Goal: Information Seeking & Learning: Learn about a topic

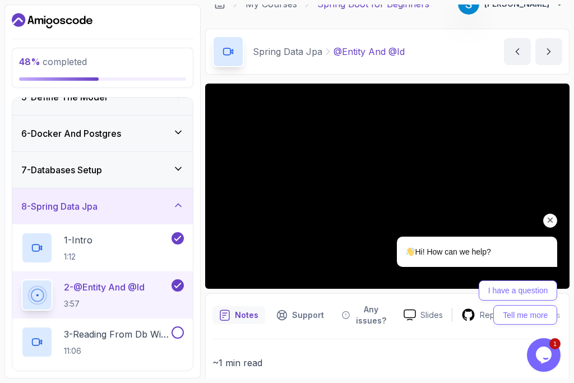
click at [550, 217] on icon "Chat attention grabber" at bounding box center [550, 220] width 10 height 10
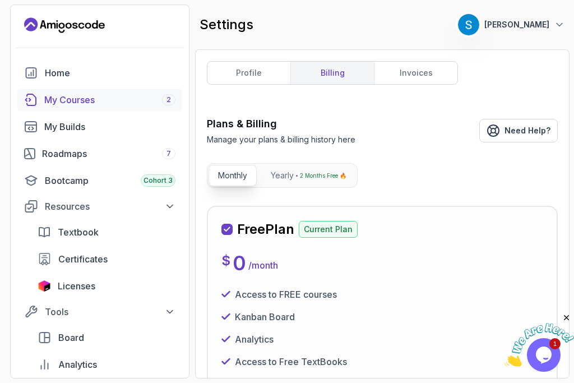
click at [58, 101] on div "My Courses 2" at bounding box center [109, 99] width 131 height 13
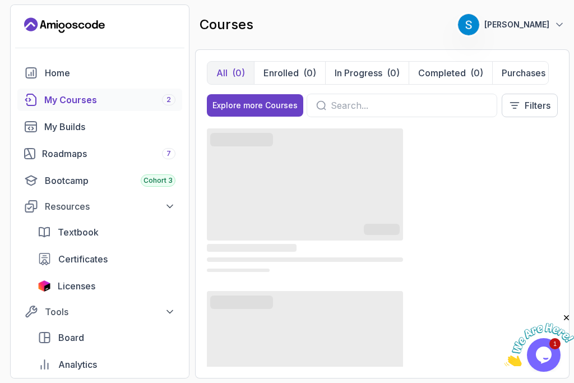
click at [355, 103] on input "text" at bounding box center [409, 105] width 157 height 13
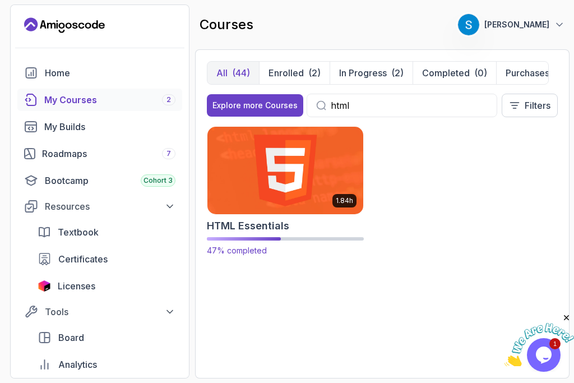
type input "html"
click at [275, 185] on img at bounding box center [285, 169] width 164 height 91
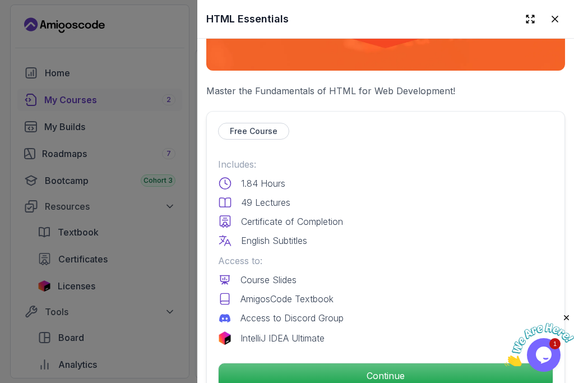
scroll to position [271, 0]
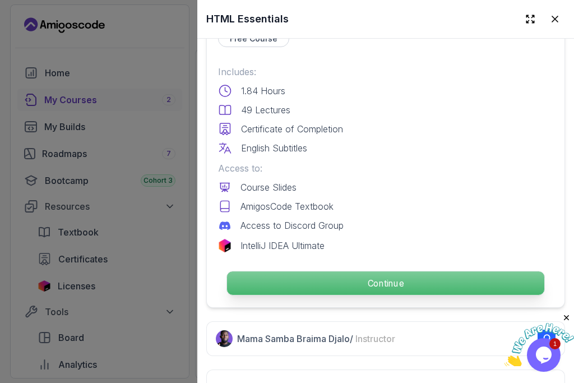
click at [361, 276] on p "Continue" at bounding box center [385, 283] width 317 height 24
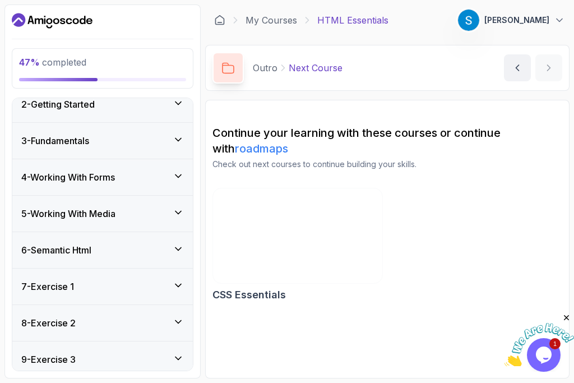
scroll to position [48, 0]
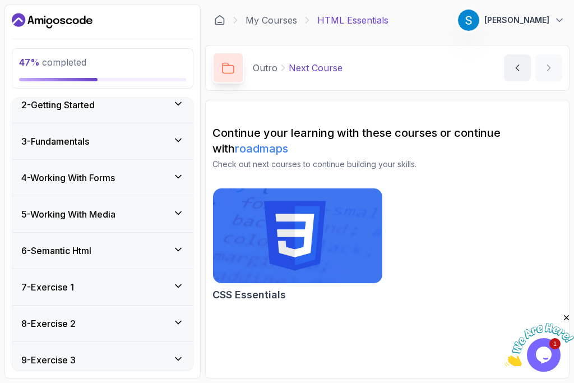
click at [79, 180] on h3 "4 - Working With Forms" at bounding box center [68, 177] width 94 height 13
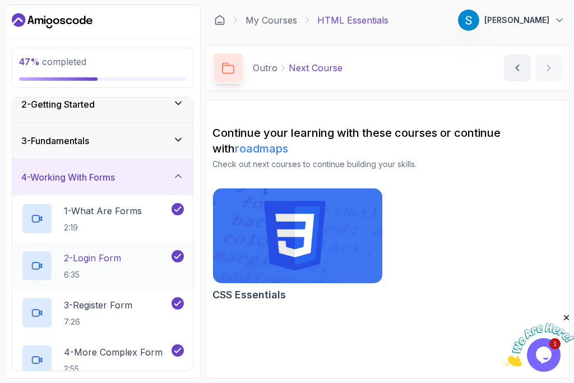
click at [98, 267] on h2 "2 - Login Form 6:35" at bounding box center [92, 265] width 57 height 29
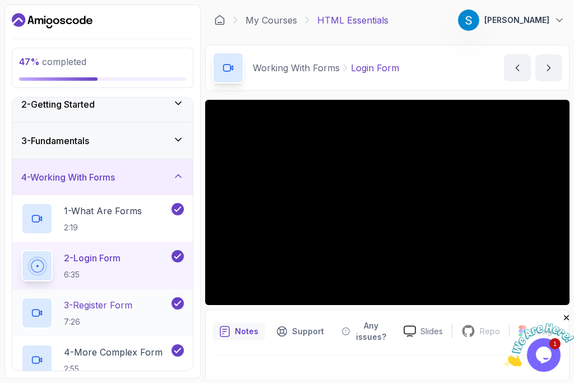
click at [99, 307] on p "3 - Register Form" at bounding box center [98, 304] width 68 height 13
